Goal: Task Accomplishment & Management: Use online tool/utility

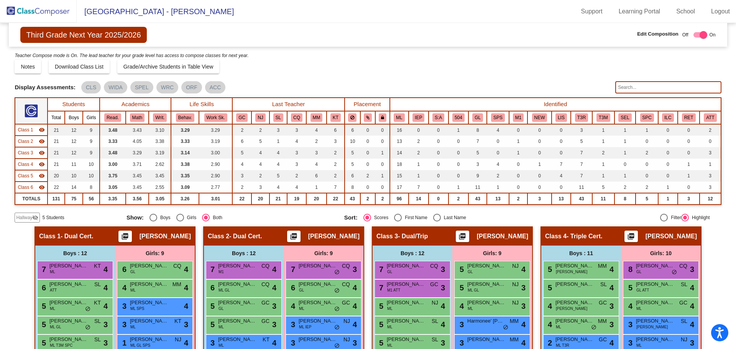
click at [136, 12] on span "[GEOGRAPHIC_DATA] - [PERSON_NAME]" at bounding box center [155, 11] width 157 height 12
click at [48, 12] on img at bounding box center [38, 11] width 77 height 23
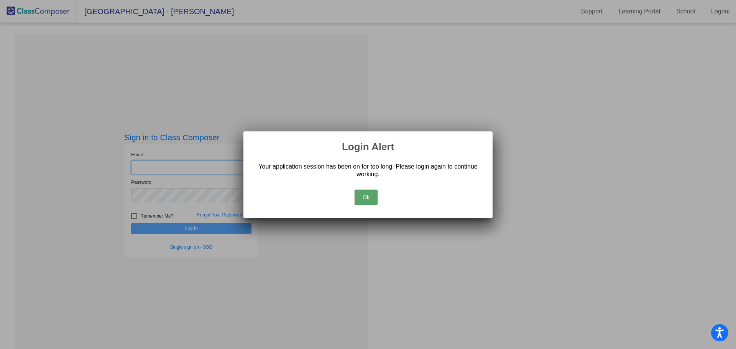
type input "[PERSON_NAME][EMAIL_ADDRESS][PERSON_NAME][DOMAIN_NAME]"
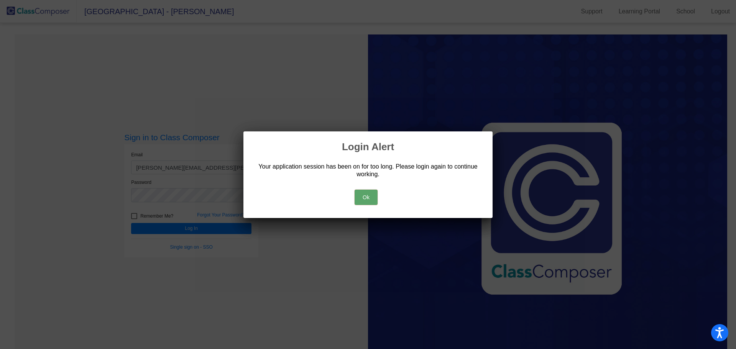
drag, startPoint x: 373, startPoint y: 198, endPoint x: 320, endPoint y: 198, distance: 53.6
click at [373, 198] on button "Ok" at bounding box center [365, 197] width 23 height 15
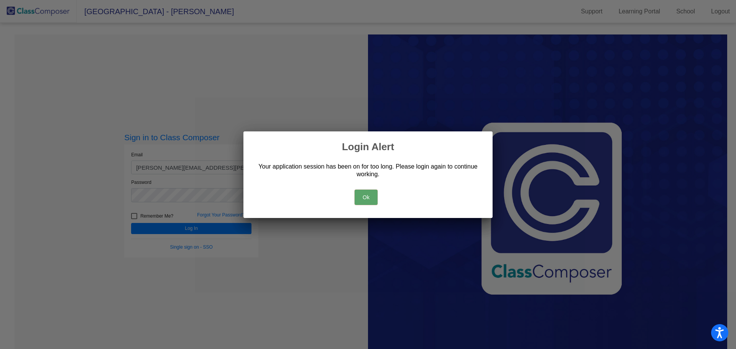
click at [356, 197] on button "Ok" at bounding box center [365, 197] width 23 height 15
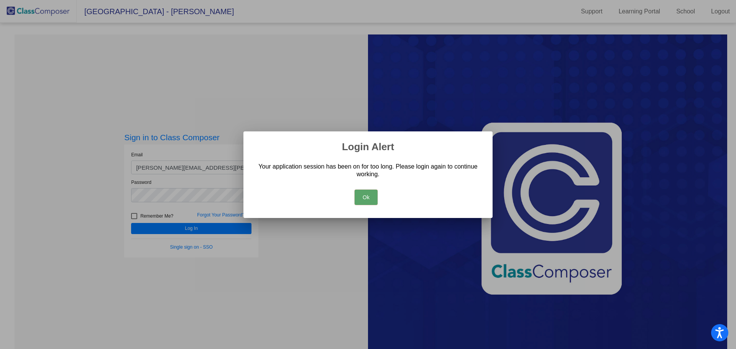
click at [364, 196] on button "Ok" at bounding box center [365, 197] width 23 height 15
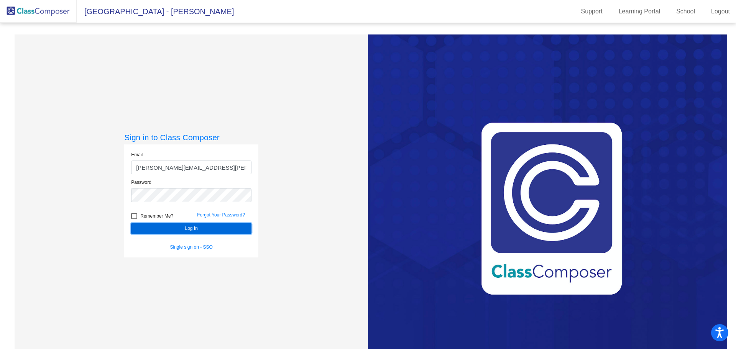
click at [221, 224] on button "Log In" at bounding box center [191, 228] width 120 height 11
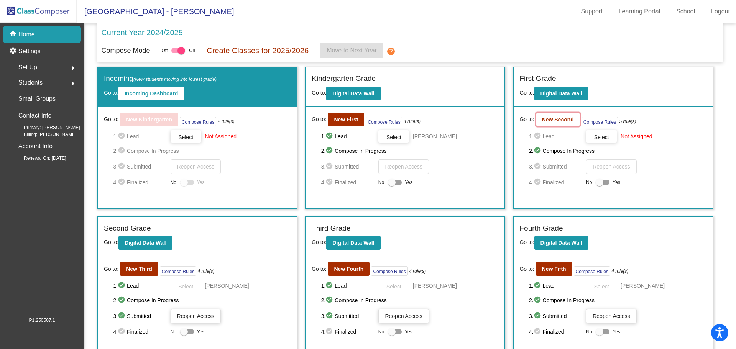
click at [557, 124] on button "New Second" at bounding box center [558, 120] width 44 height 14
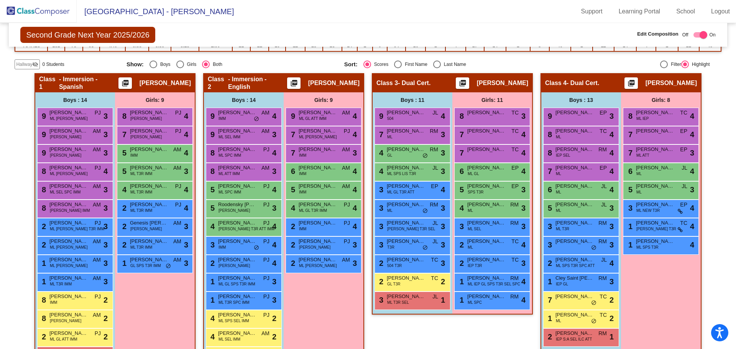
scroll to position [192, 0]
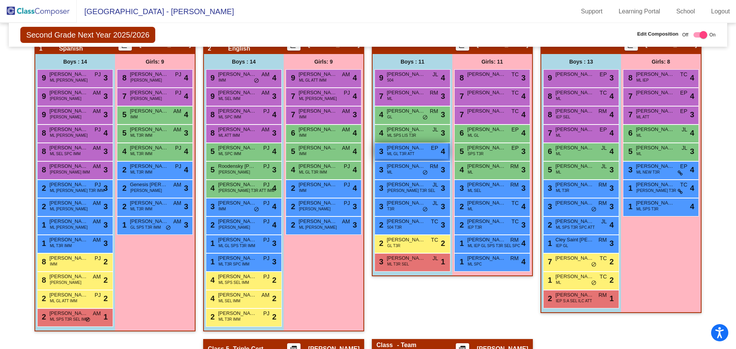
click at [417, 153] on div "3 [PERSON_NAME] GL T3R ATT EP lock do_not_disturb_alt 4" at bounding box center [411, 151] width 73 height 16
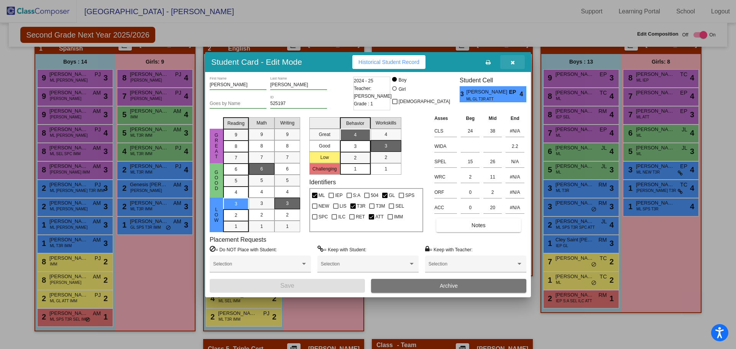
click at [513, 62] on icon "button" at bounding box center [512, 62] width 4 height 5
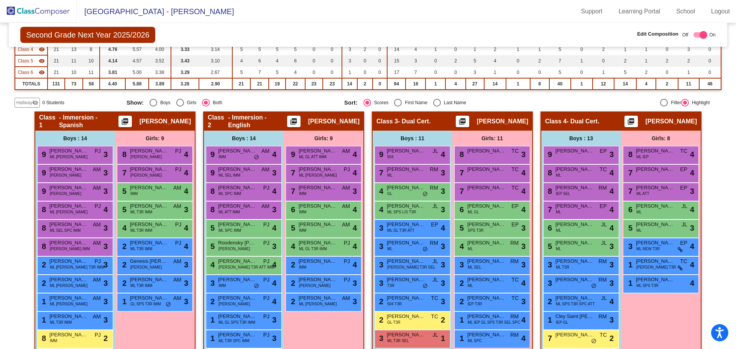
scroll to position [153, 0]
